Goal: Complete application form: Complete application form

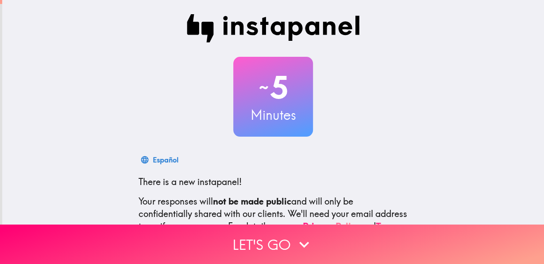
scroll to position [105, 0]
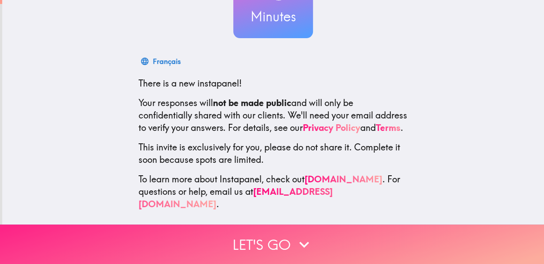
click at [274, 241] on button "Let's go" at bounding box center [272, 243] width 544 height 39
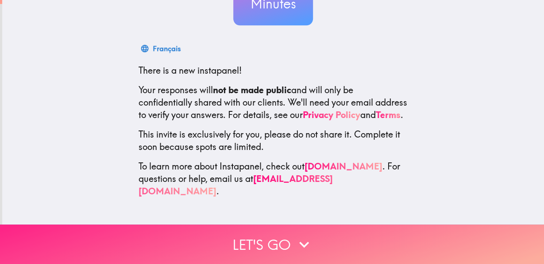
scroll to position [0, 0]
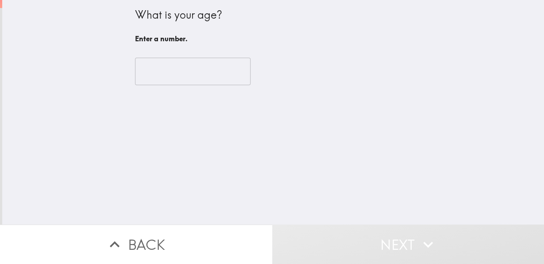
click at [185, 72] on input "number" at bounding box center [193, 71] width 116 height 27
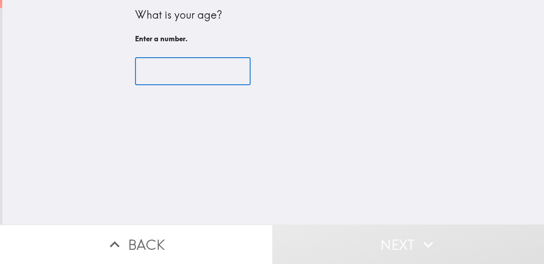
click at [167, 70] on input "number" at bounding box center [193, 71] width 116 height 27
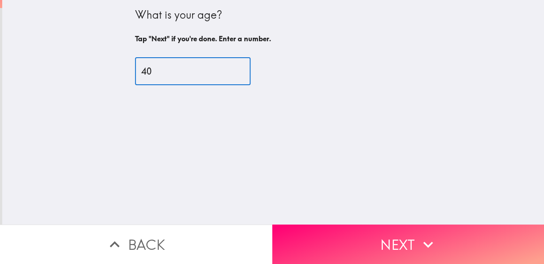
type input "40"
click at [380, 240] on button "Next" at bounding box center [408, 243] width 272 height 39
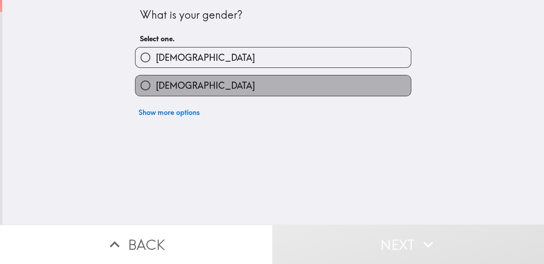
click at [212, 83] on label "[DEMOGRAPHIC_DATA]" at bounding box center [274, 85] width 276 height 20
click at [155, 83] on input "[DEMOGRAPHIC_DATA]" at bounding box center [146, 85] width 20 height 20
radio input "true"
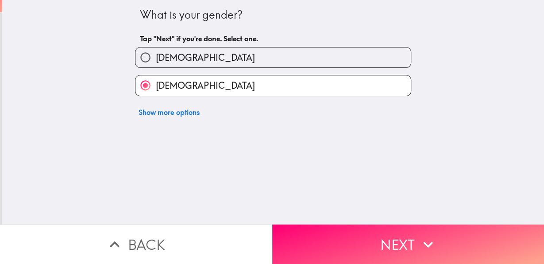
click at [354, 253] on button "Next" at bounding box center [408, 243] width 272 height 39
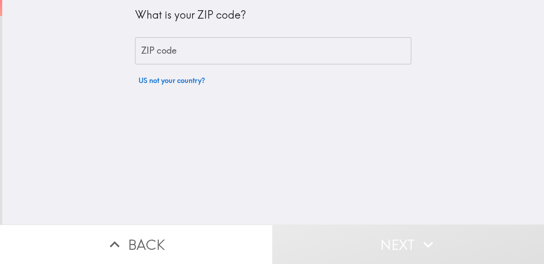
click at [218, 52] on input "ZIP code" at bounding box center [273, 50] width 276 height 27
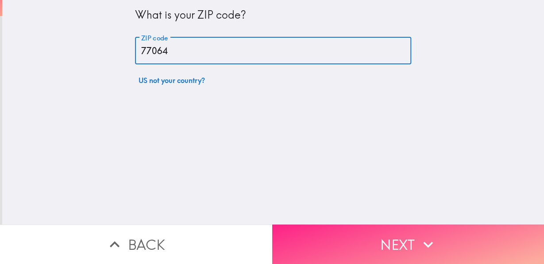
type input "77064"
click at [342, 230] on button "Next" at bounding box center [408, 243] width 272 height 39
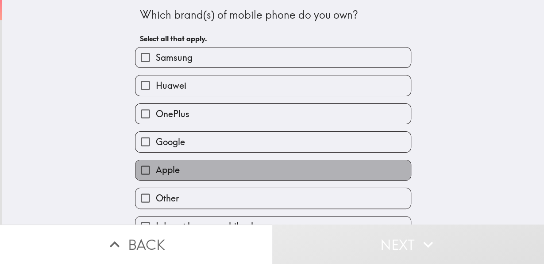
click at [194, 178] on label "Apple" at bounding box center [274, 170] width 276 height 20
click at [155, 178] on input "Apple" at bounding box center [146, 170] width 20 height 20
checkbox input "true"
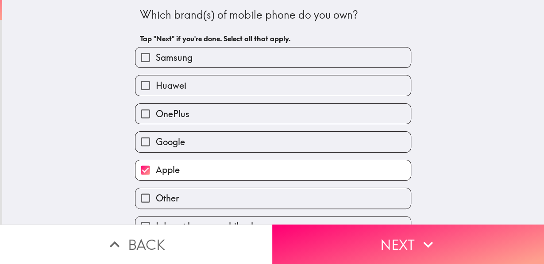
click at [269, 57] on label "Samsung" at bounding box center [274, 57] width 276 height 20
click at [155, 57] on input "Samsung" at bounding box center [146, 57] width 20 height 20
checkbox input "true"
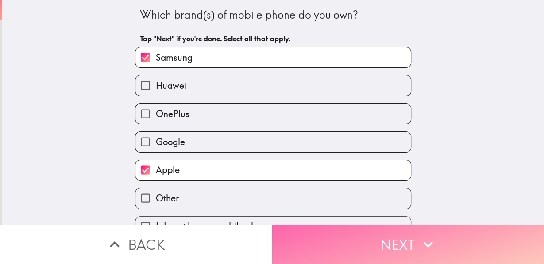
click at [340, 239] on button "Next" at bounding box center [408, 243] width 272 height 39
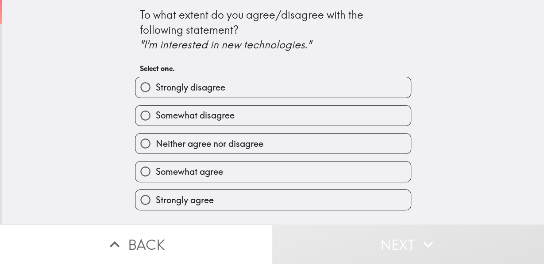
click at [247, 200] on label "Strongly agree" at bounding box center [274, 200] width 276 height 20
click at [155, 200] on input "Strongly agree" at bounding box center [146, 200] width 20 height 20
radio input "true"
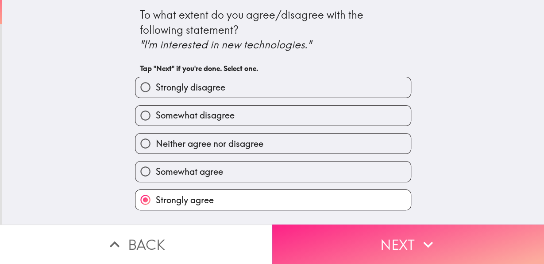
click at [351, 237] on button "Next" at bounding box center [408, 243] width 272 height 39
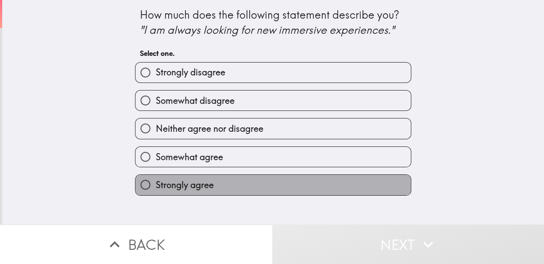
click at [241, 182] on label "Strongly agree" at bounding box center [274, 185] width 276 height 20
click at [155, 182] on input "Strongly agree" at bounding box center [146, 185] width 20 height 20
radio input "true"
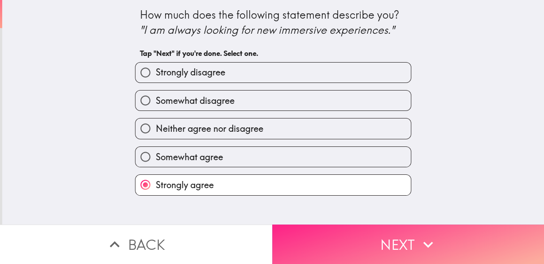
click at [329, 225] on button "Next" at bounding box center [408, 243] width 272 height 39
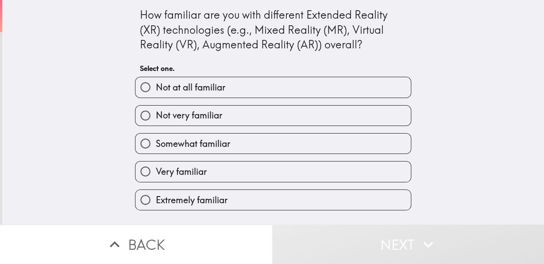
click at [218, 199] on span "Extremely familiar" at bounding box center [191, 200] width 72 height 12
click at [155, 199] on input "Extremely familiar" at bounding box center [146, 200] width 20 height 20
radio input "true"
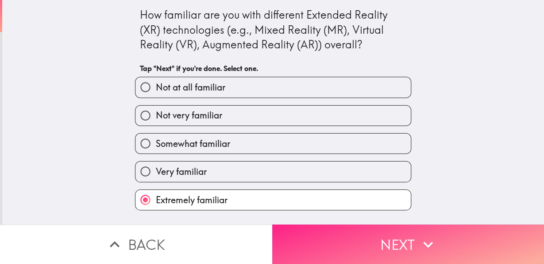
click at [360, 239] on button "Next" at bounding box center [408, 243] width 272 height 39
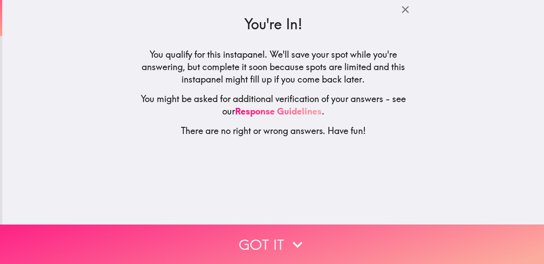
click at [271, 238] on button "Got it" at bounding box center [272, 243] width 544 height 39
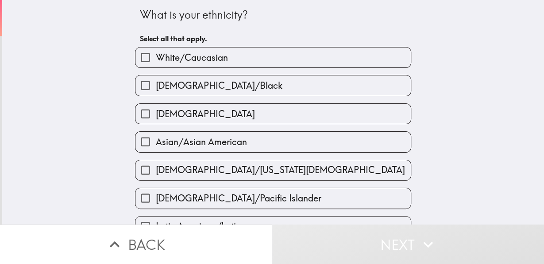
click at [288, 62] on label "White/Caucasian" at bounding box center [274, 57] width 276 height 20
click at [155, 62] on input "White/Caucasian" at bounding box center [146, 57] width 20 height 20
checkbox input "true"
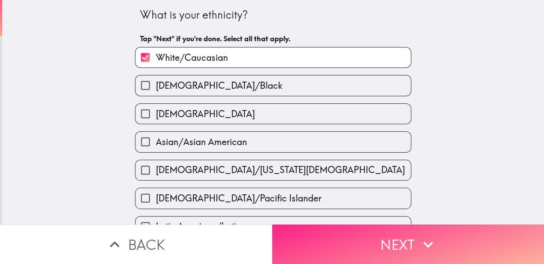
click at [343, 235] on button "Next" at bounding box center [408, 243] width 272 height 39
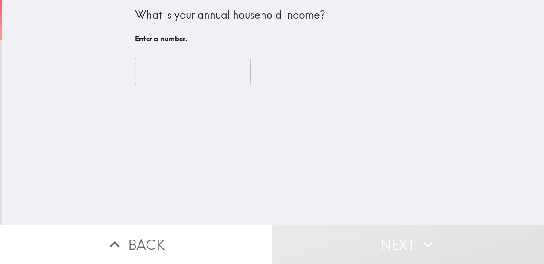
click at [185, 73] on input "number" at bounding box center [193, 71] width 116 height 27
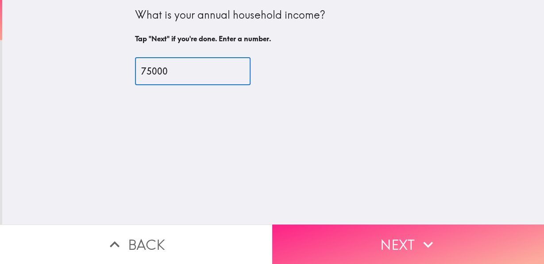
type input "75000"
click at [320, 237] on button "Next" at bounding box center [408, 243] width 272 height 39
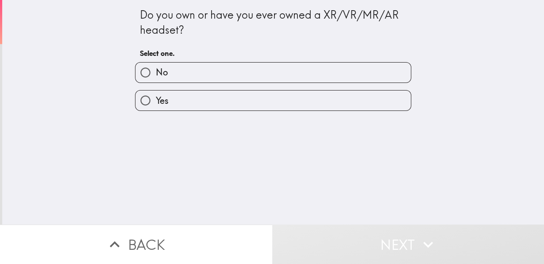
click at [211, 99] on label "Yes" at bounding box center [274, 100] width 276 height 20
click at [155, 99] on input "Yes" at bounding box center [146, 100] width 20 height 20
radio input "true"
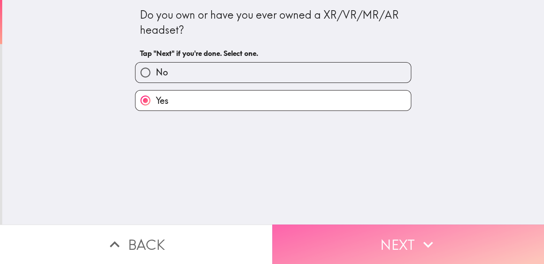
click at [350, 245] on button "Next" at bounding box center [408, 243] width 272 height 39
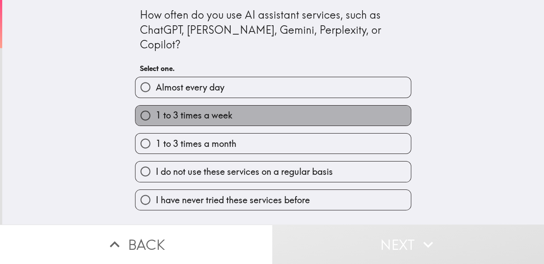
click at [224, 109] on span "1 to 3 times a week" at bounding box center [193, 115] width 77 height 12
click at [155, 105] on input "1 to 3 times a week" at bounding box center [146, 115] width 20 height 20
radio input "true"
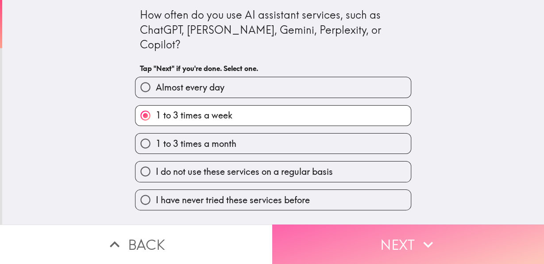
click at [307, 234] on button "Next" at bounding box center [408, 243] width 272 height 39
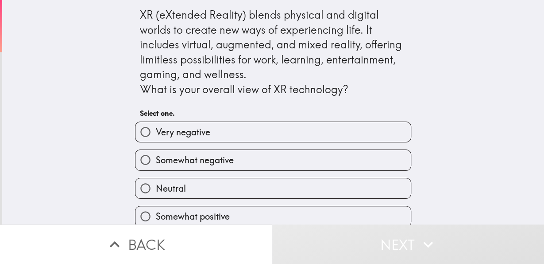
scroll to position [39, 0]
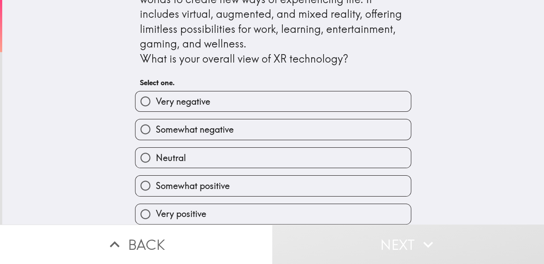
click at [203, 179] on span "Somewhat positive" at bounding box center [192, 185] width 74 height 12
click at [155, 175] on input "Somewhat positive" at bounding box center [146, 185] width 20 height 20
radio input "true"
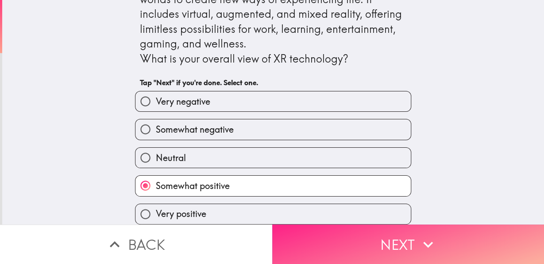
click at [355, 242] on button "Next" at bounding box center [408, 243] width 272 height 39
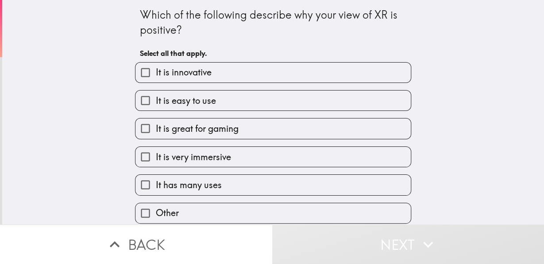
scroll to position [8, 0]
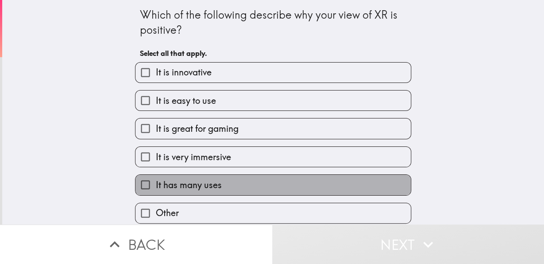
click at [236, 176] on label "It has many uses" at bounding box center [274, 185] width 276 height 20
click at [155, 176] on input "It has many uses" at bounding box center [146, 185] width 20 height 20
checkbox input "true"
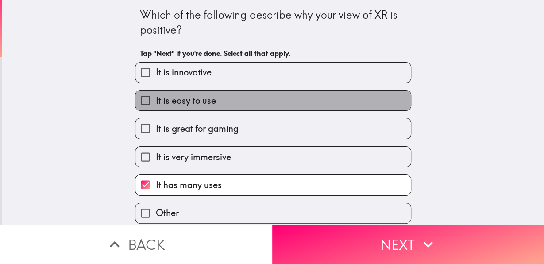
click at [249, 93] on label "It is easy to use" at bounding box center [274, 100] width 276 height 20
click at [155, 93] on input "It is easy to use" at bounding box center [146, 100] width 20 height 20
checkbox input "true"
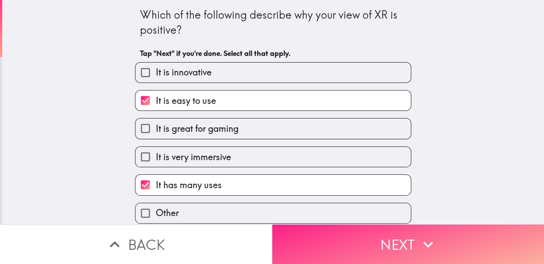
click at [343, 236] on button "Next" at bounding box center [408, 243] width 272 height 39
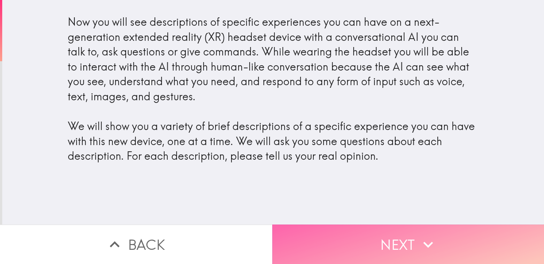
click at [348, 230] on button "Next" at bounding box center [408, 243] width 272 height 39
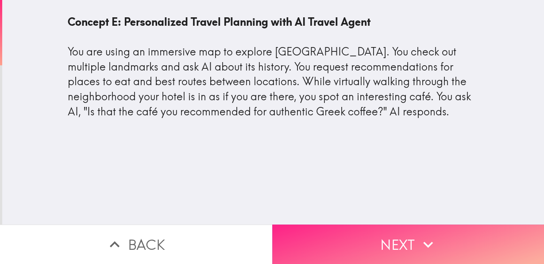
click at [419, 234] on icon "button" at bounding box center [428, 243] width 19 height 19
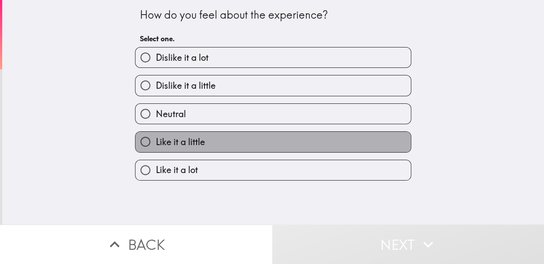
click at [225, 146] on label "Like it a little" at bounding box center [274, 142] width 276 height 20
click at [155, 146] on input "Like it a little" at bounding box center [146, 142] width 20 height 20
radio input "true"
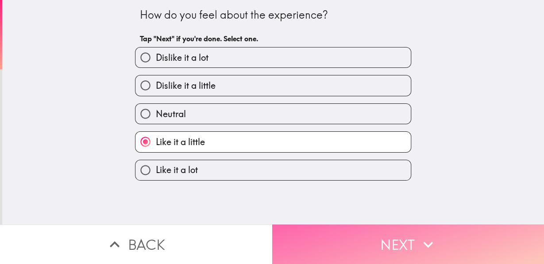
click at [371, 233] on button "Next" at bounding box center [408, 243] width 272 height 39
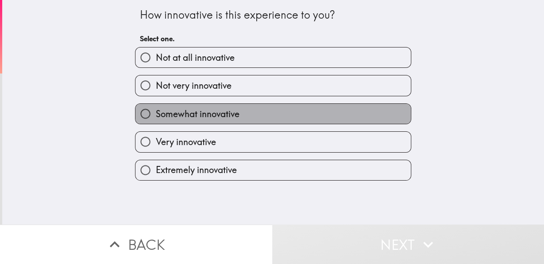
click at [223, 117] on span "Somewhat innovative" at bounding box center [197, 114] width 84 height 12
click at [155, 117] on input "Somewhat innovative" at bounding box center [146, 114] width 20 height 20
radio input "true"
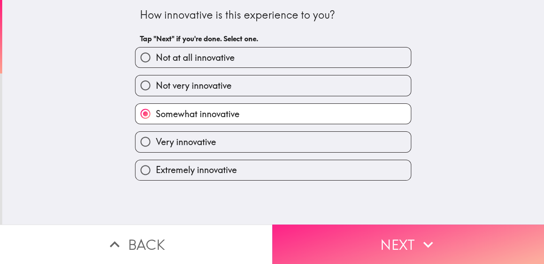
click at [352, 254] on button "Next" at bounding box center [408, 243] width 272 height 39
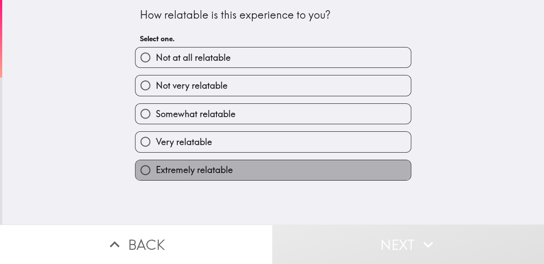
click at [249, 169] on label "Extremely relatable" at bounding box center [274, 170] width 276 height 20
click at [155, 169] on input "Extremely relatable" at bounding box center [146, 170] width 20 height 20
radio input "true"
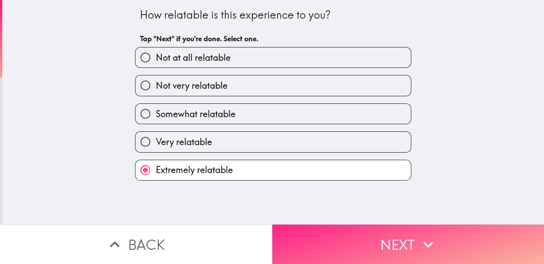
click at [333, 235] on button "Next" at bounding box center [408, 243] width 272 height 39
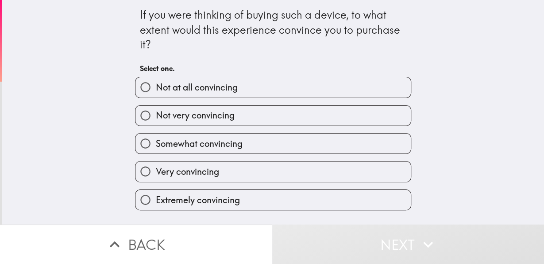
click at [250, 163] on label "Very convincing" at bounding box center [274, 171] width 276 height 20
click at [155, 163] on input "Very convincing" at bounding box center [146, 171] width 20 height 20
radio input "true"
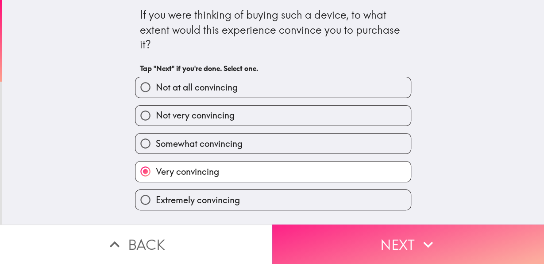
click at [333, 234] on button "Next" at bounding box center [408, 243] width 272 height 39
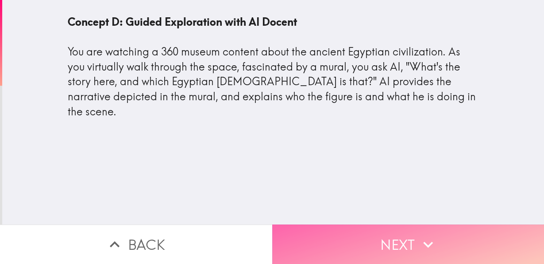
click at [315, 237] on button "Next" at bounding box center [408, 243] width 272 height 39
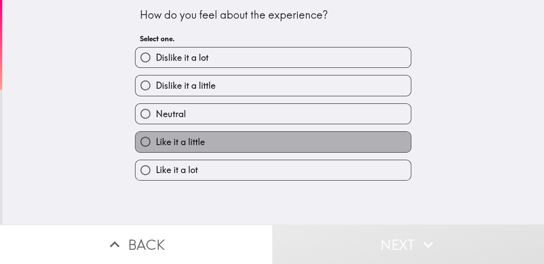
click at [229, 146] on label "Like it a little" at bounding box center [274, 142] width 276 height 20
click at [155, 146] on input "Like it a little" at bounding box center [146, 142] width 20 height 20
radio input "true"
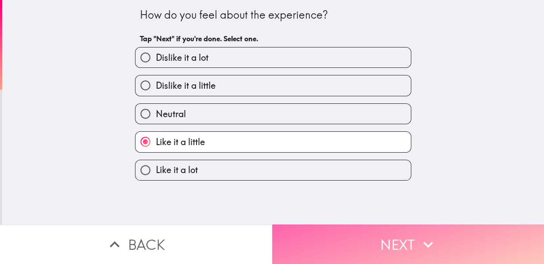
click at [342, 236] on button "Next" at bounding box center [408, 243] width 272 height 39
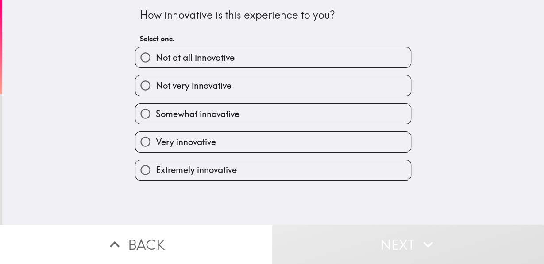
click at [243, 147] on label "Very innovative" at bounding box center [274, 142] width 276 height 20
click at [155, 147] on input "Very innovative" at bounding box center [146, 142] width 20 height 20
radio input "true"
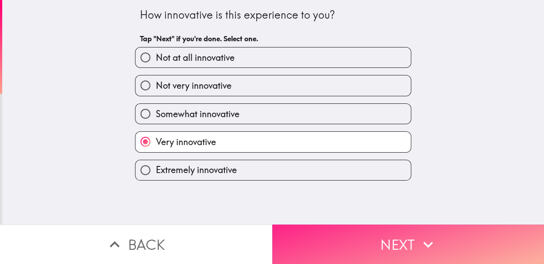
click at [317, 227] on button "Next" at bounding box center [408, 243] width 272 height 39
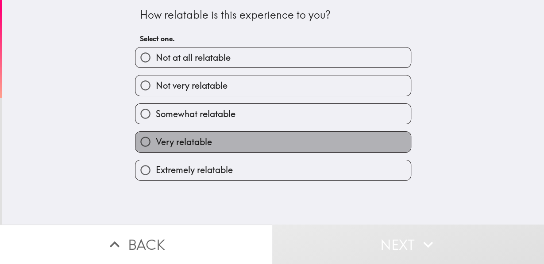
click at [243, 142] on label "Very relatable" at bounding box center [274, 142] width 276 height 20
click at [155, 142] on input "Very relatable" at bounding box center [146, 142] width 20 height 20
radio input "true"
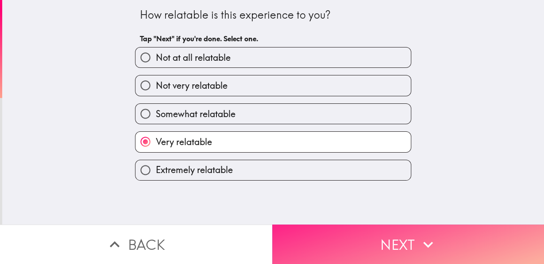
click at [333, 244] on button "Next" at bounding box center [408, 243] width 272 height 39
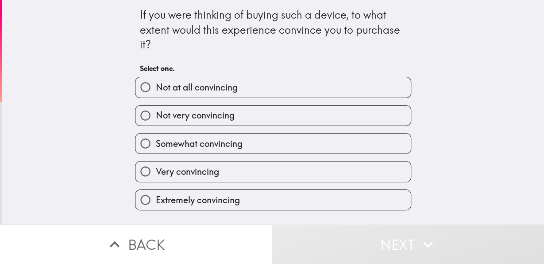
click at [268, 162] on div "Very convincing" at bounding box center [269, 168] width 283 height 28
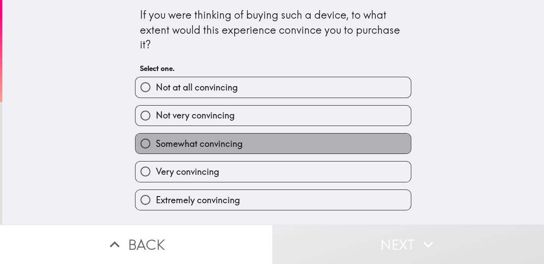
click at [264, 151] on label "Somewhat convincing" at bounding box center [274, 143] width 276 height 20
click at [155, 151] on input "Somewhat convincing" at bounding box center [146, 143] width 20 height 20
radio input "true"
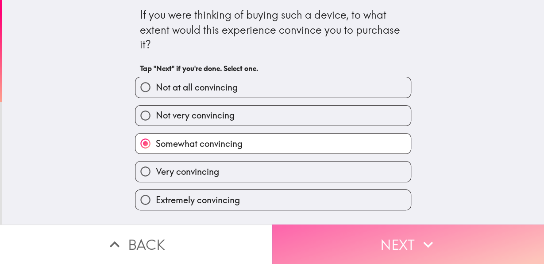
click at [359, 241] on button "Next" at bounding box center [408, 243] width 272 height 39
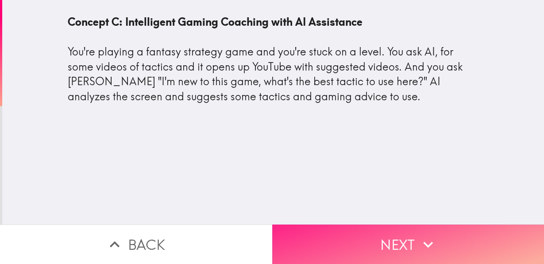
click at [339, 225] on button "Next" at bounding box center [408, 243] width 272 height 39
